Goal: Task Accomplishment & Management: Manage account settings

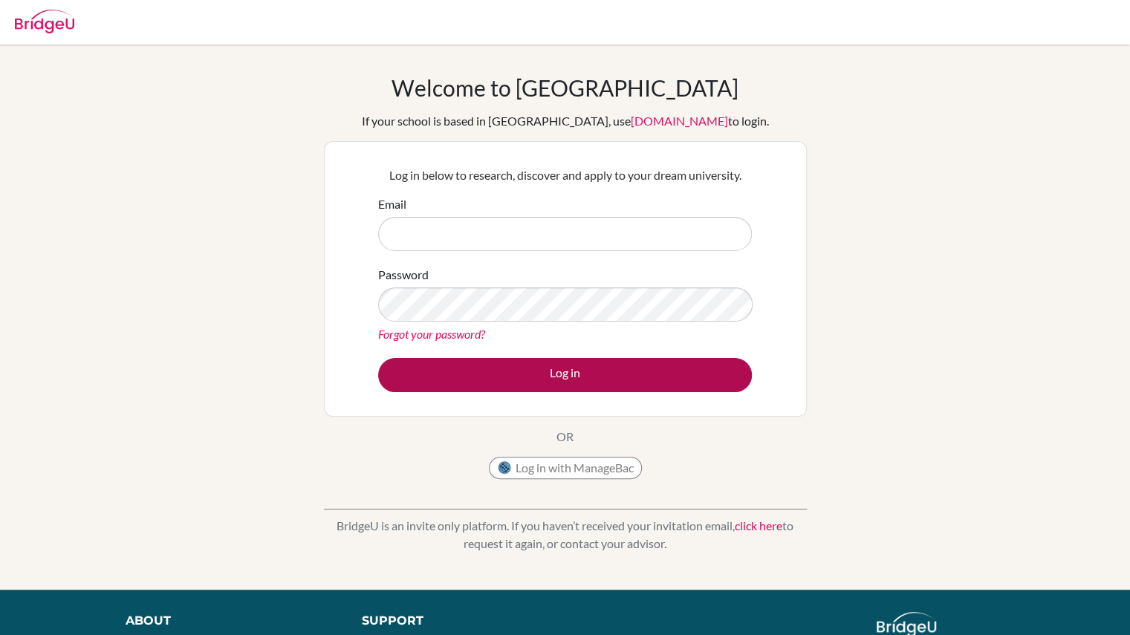
type input "[EMAIL_ADDRESS][DOMAIN_NAME]"
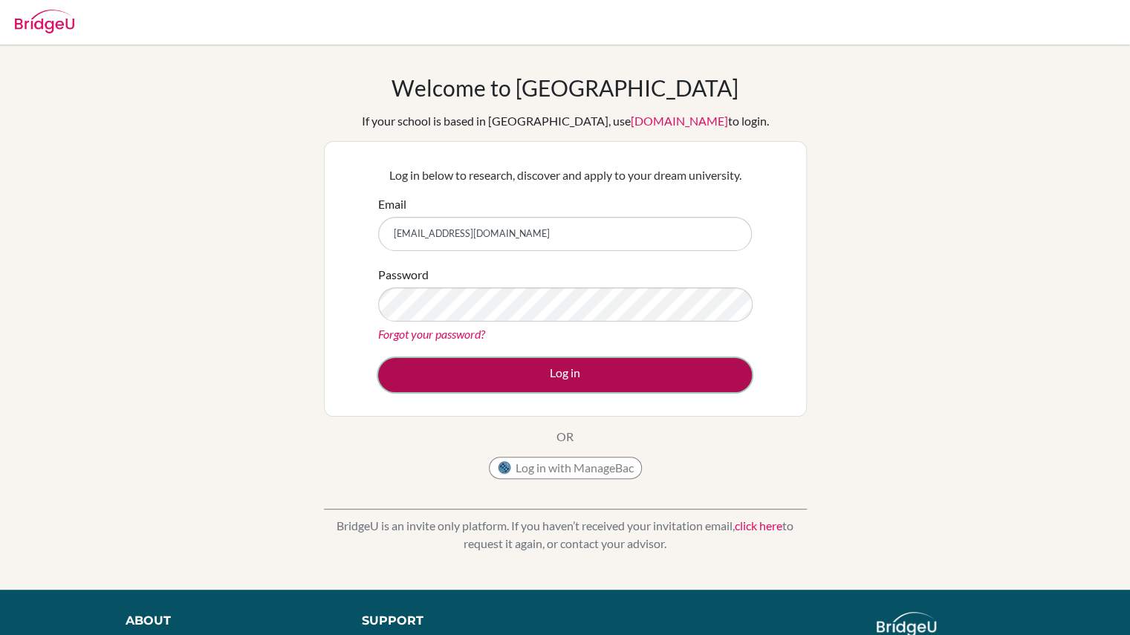
click at [608, 376] on button "Log in" at bounding box center [565, 375] width 374 height 34
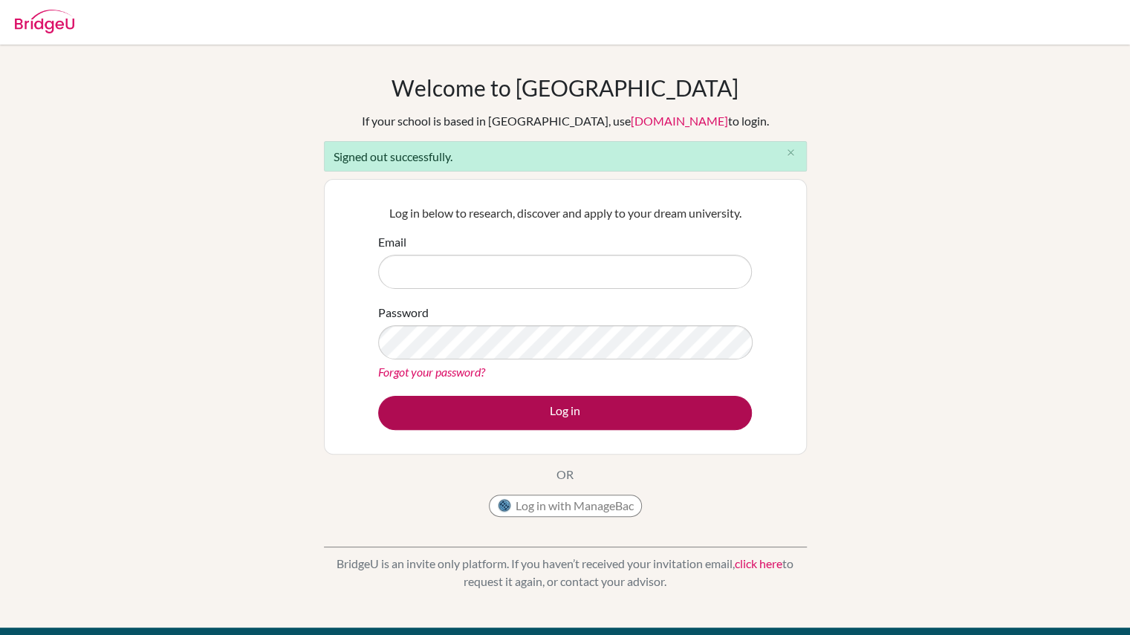
type input "[EMAIL_ADDRESS][DOMAIN_NAME]"
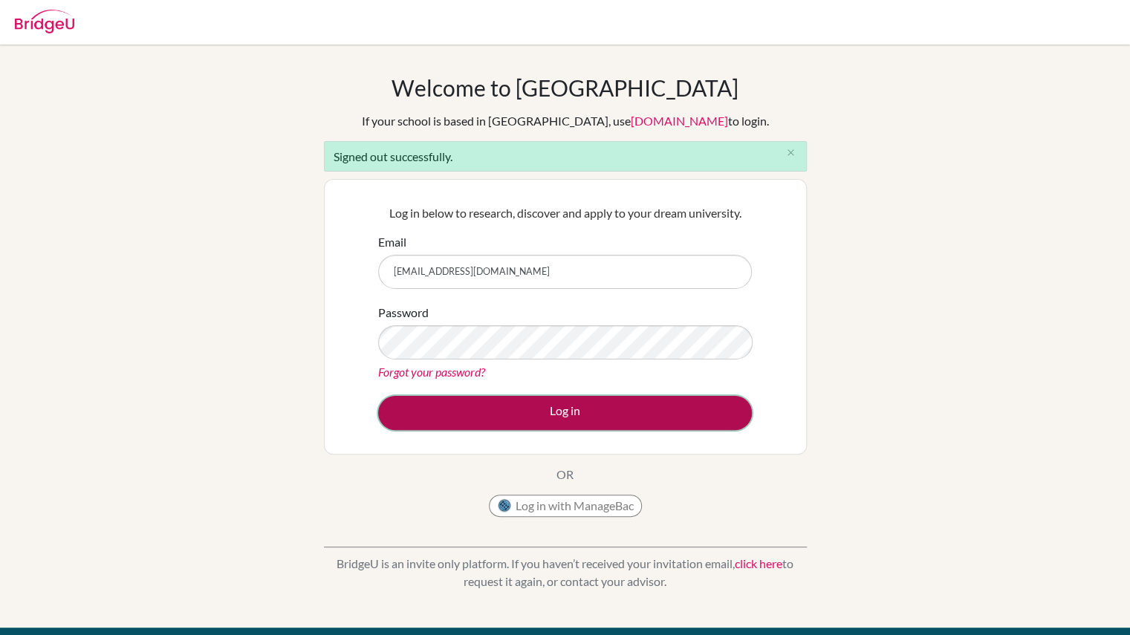
click at [649, 406] on button "Log in" at bounding box center [565, 413] width 374 height 34
